Goal: Find specific page/section: Find specific page/section

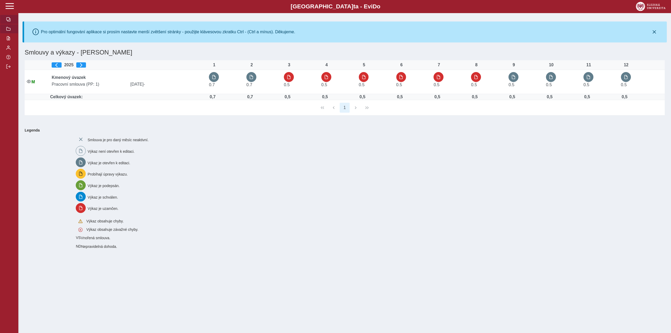
click at [5, 29] on button "button" at bounding box center [9, 28] width 18 height 9
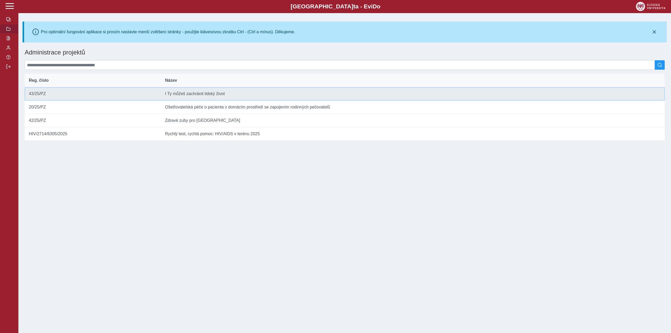
click at [183, 95] on td "Název I [PERSON_NAME] můžeš zachránit lidský život" at bounding box center [413, 93] width 504 height 13
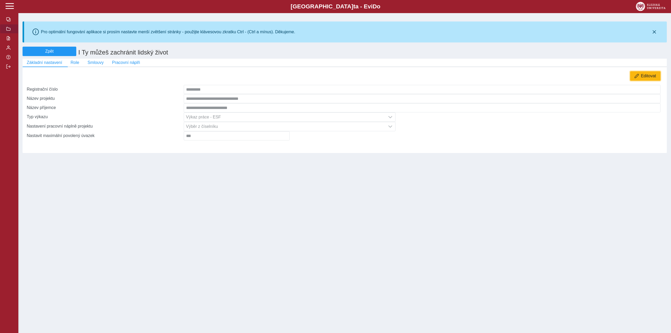
click at [639, 76] on button "Editovat" at bounding box center [645, 75] width 30 height 9
click at [91, 65] on span "Smlouvy" at bounding box center [95, 62] width 16 height 5
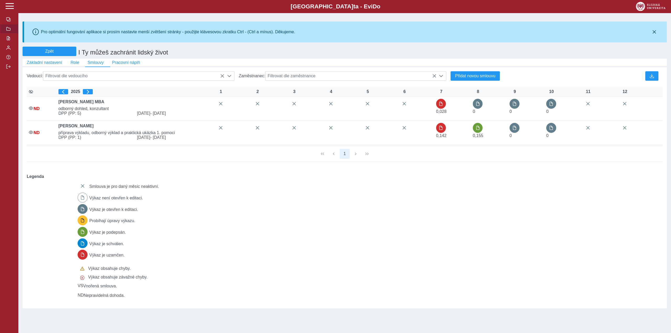
click at [7, 29] on span "button" at bounding box center [8, 29] width 4 height 4
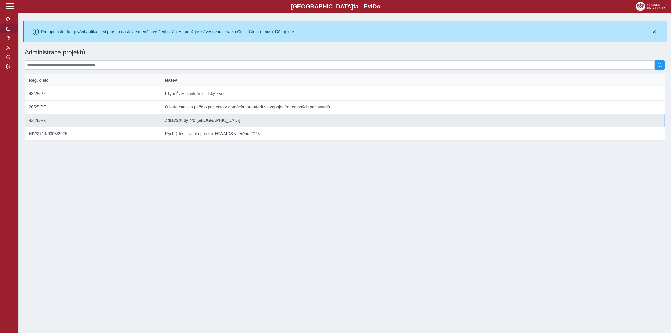
click at [168, 126] on td "Název Zdravé zuby pro [GEOGRAPHIC_DATA]" at bounding box center [413, 120] width 504 height 13
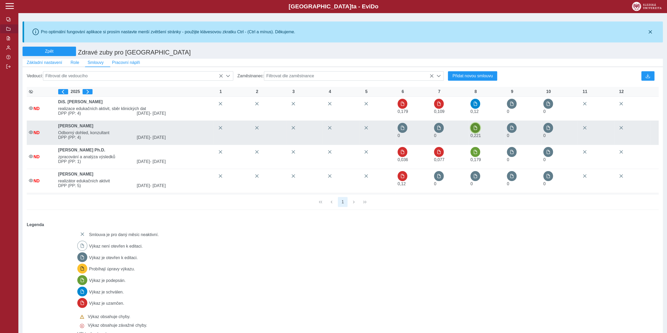
click at [477, 129] on span "button" at bounding box center [475, 128] width 4 height 4
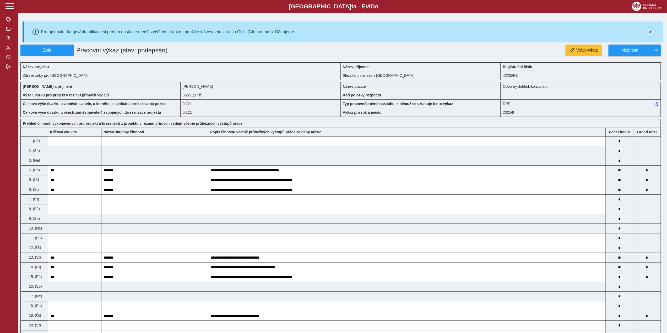
click at [651, 33] on icon "button" at bounding box center [650, 32] width 4 height 4
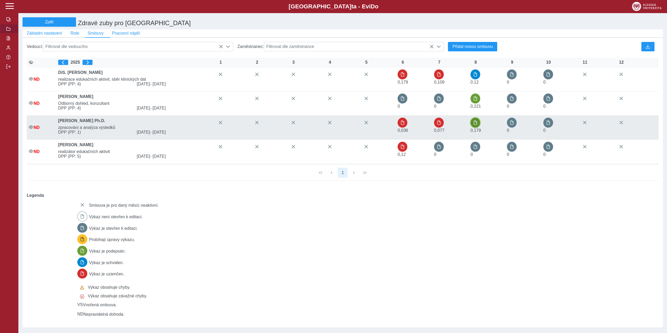
click at [474, 125] on span "button" at bounding box center [475, 122] width 4 height 4
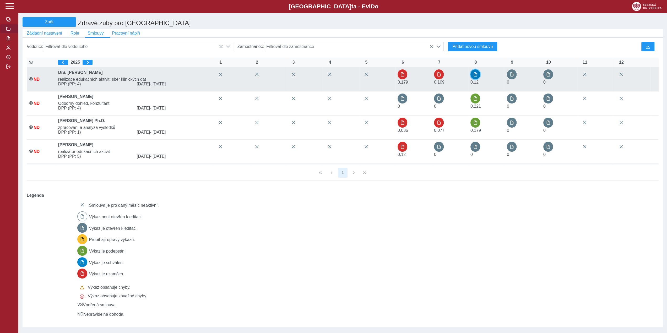
click at [476, 72] on button "button" at bounding box center [475, 74] width 10 height 10
click at [477, 76] on span "button" at bounding box center [475, 74] width 4 height 4
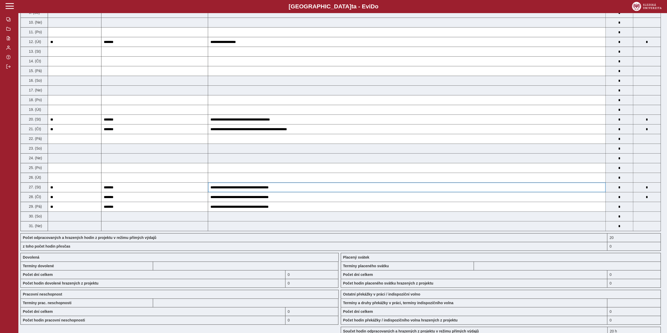
scroll to position [262, 0]
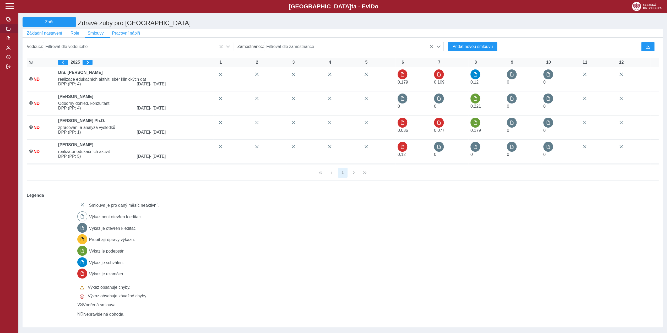
click at [9, 26] on button "button" at bounding box center [9, 28] width 18 height 9
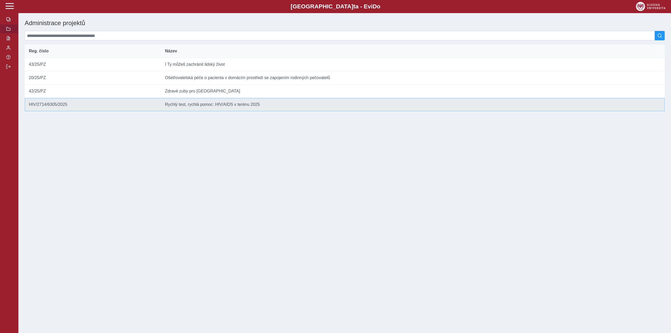
click at [247, 109] on td "Název Rychlý test, rychlá pomoc: HIV/AIDS v terénu 2025" at bounding box center [413, 104] width 504 height 13
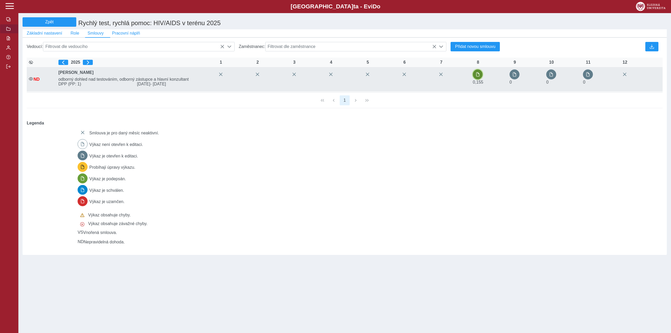
click at [479, 76] on span "button" at bounding box center [477, 74] width 4 height 4
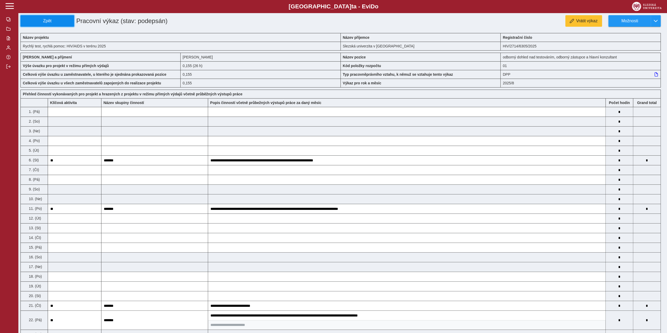
click at [27, 21] on span "Zpět" at bounding box center [47, 21] width 49 height 5
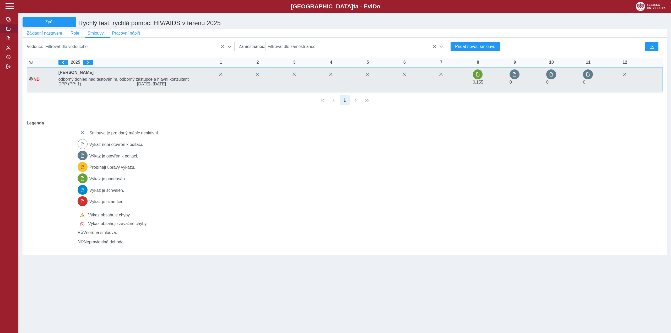
click at [80, 74] on b "[PERSON_NAME]" at bounding box center [75, 72] width 35 height 4
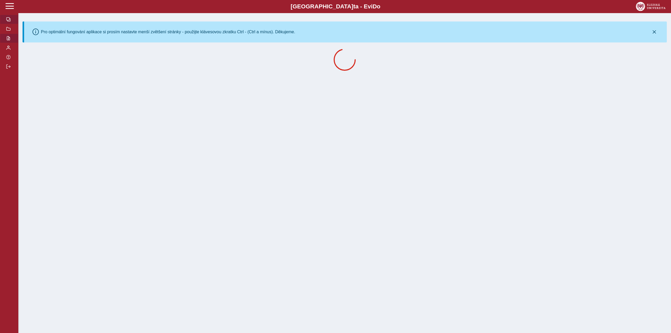
click at [11, 39] on button "button" at bounding box center [9, 38] width 18 height 9
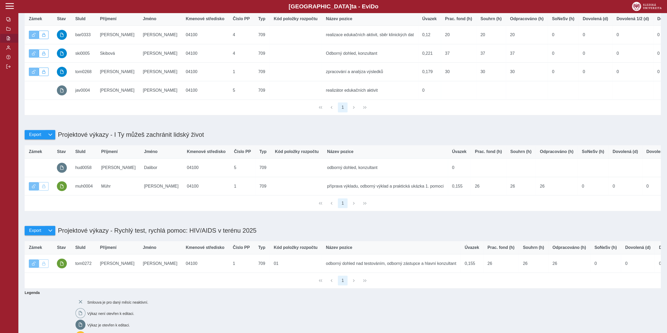
scroll to position [157, 0]
